Goal: Task Accomplishment & Management: Manage account settings

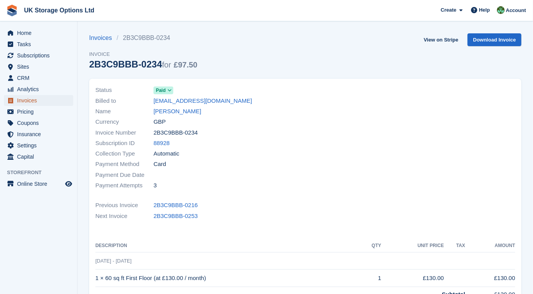
click at [27, 100] on span "Invoices" at bounding box center [40, 100] width 46 height 11
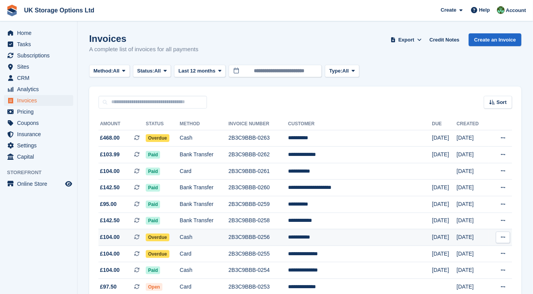
click at [169, 234] on span "Overdue" at bounding box center [158, 237] width 24 height 8
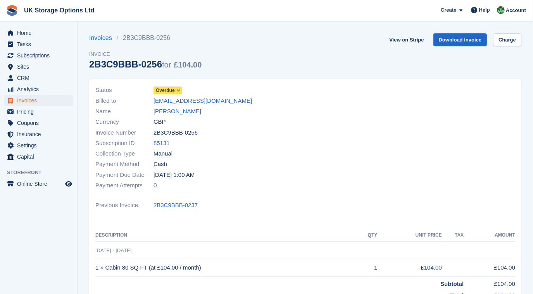
click at [178, 90] on icon at bounding box center [178, 90] width 4 height 5
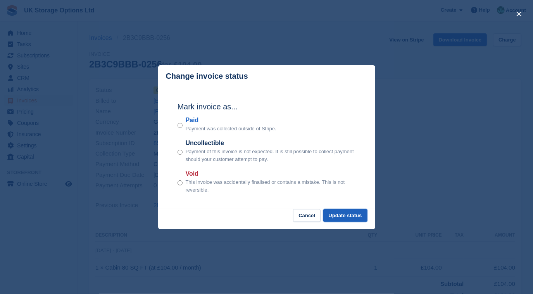
click at [341, 213] on button "Update status" at bounding box center [345, 215] width 44 height 13
